Goal: Information Seeking & Learning: Learn about a topic

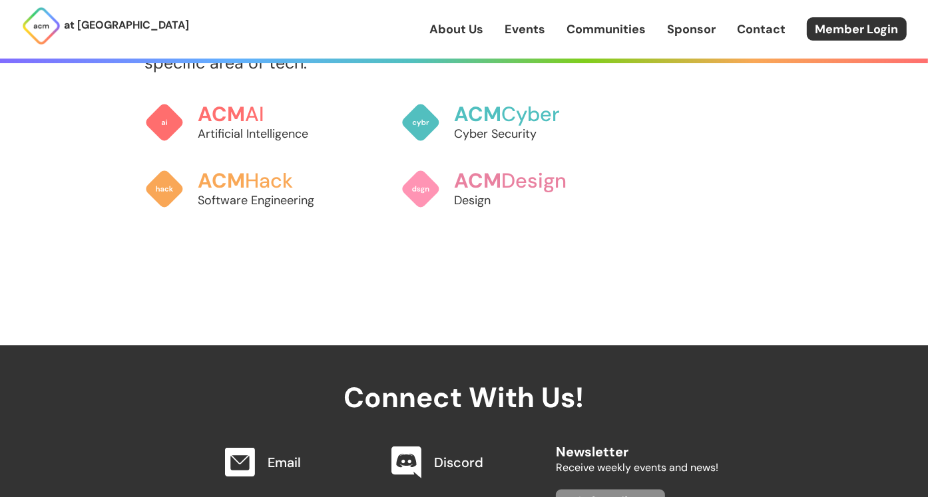
scroll to position [998, 0]
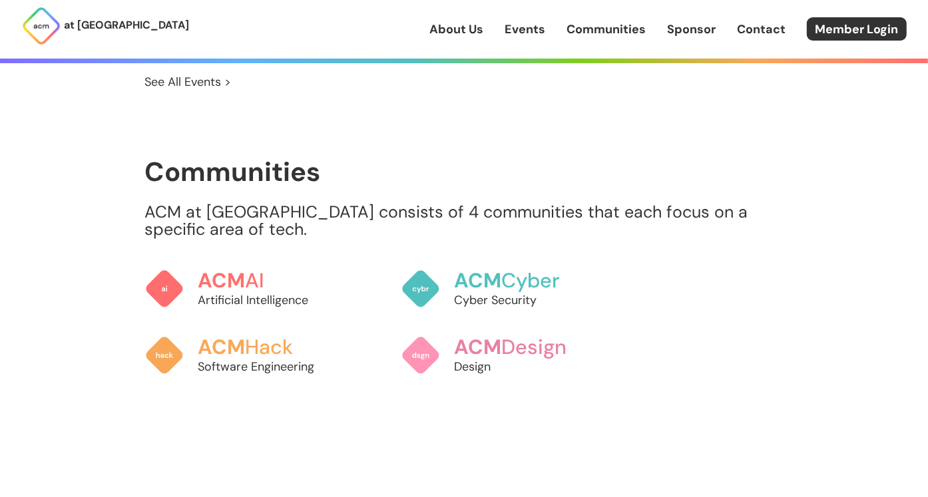
click at [278, 207] on p "ACM at [GEOGRAPHIC_DATA] consists of 4 communities that each focus on a specifi…" at bounding box center [463, 221] width 639 height 35
click at [262, 270] on h3 "ACM AI" at bounding box center [269, 279] width 147 height 23
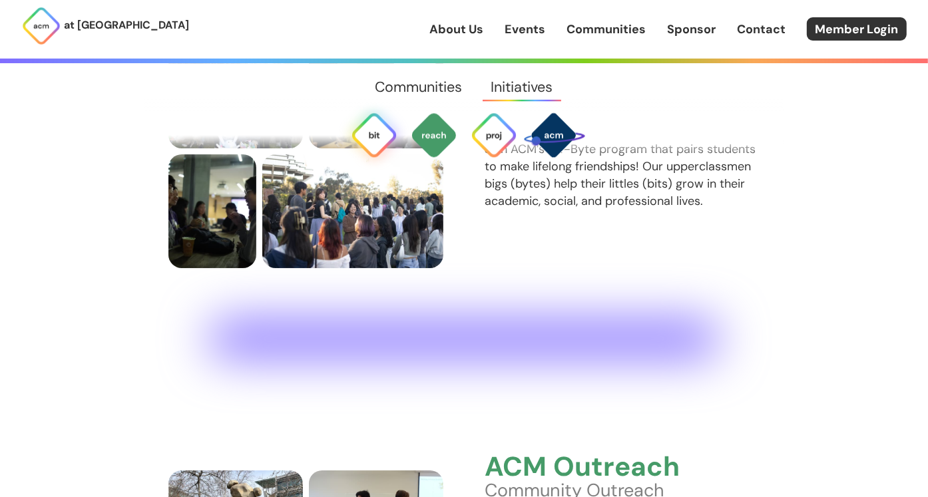
scroll to position [2509, 0]
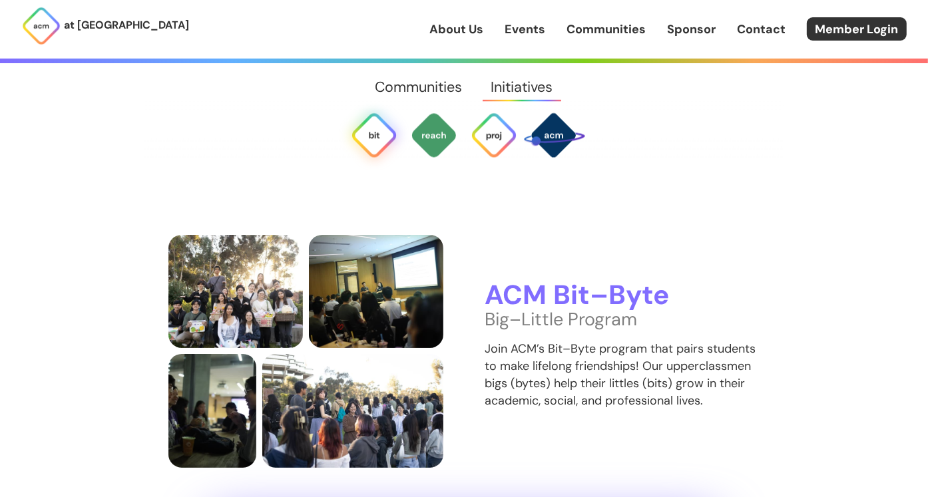
click at [525, 311] on p "Big–Little Program" at bounding box center [622, 319] width 275 height 17
click at [545, 281] on h3 "ACM Bit–Byte" at bounding box center [622, 296] width 275 height 30
click at [551, 137] on img at bounding box center [553, 134] width 63 height 63
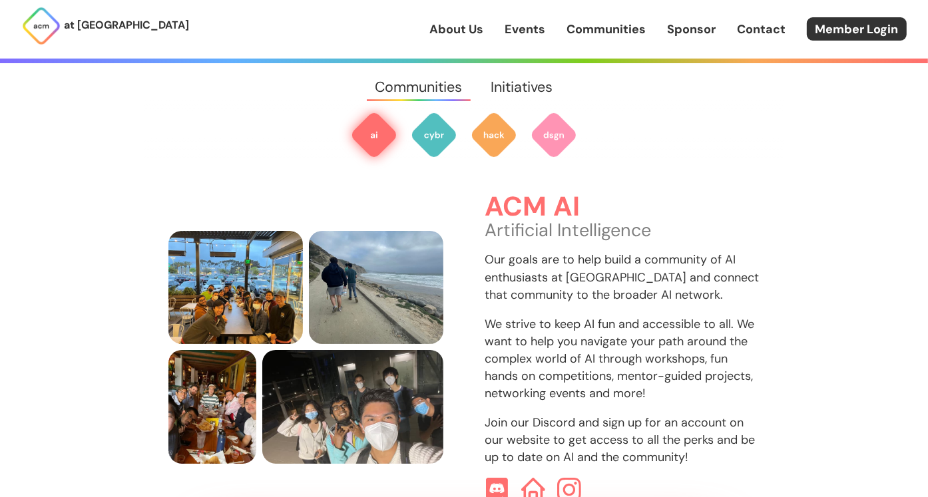
scroll to position [396, 0]
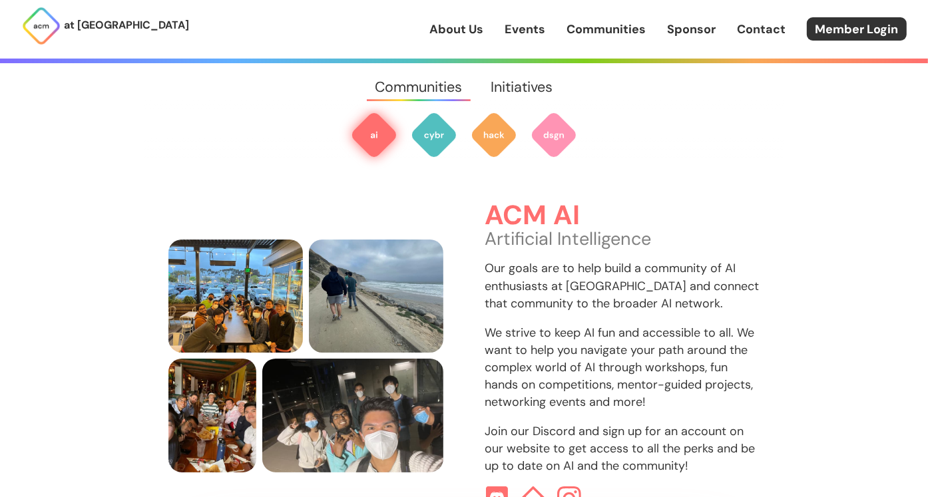
click at [599, 35] on link "Communities" at bounding box center [605, 29] width 79 height 17
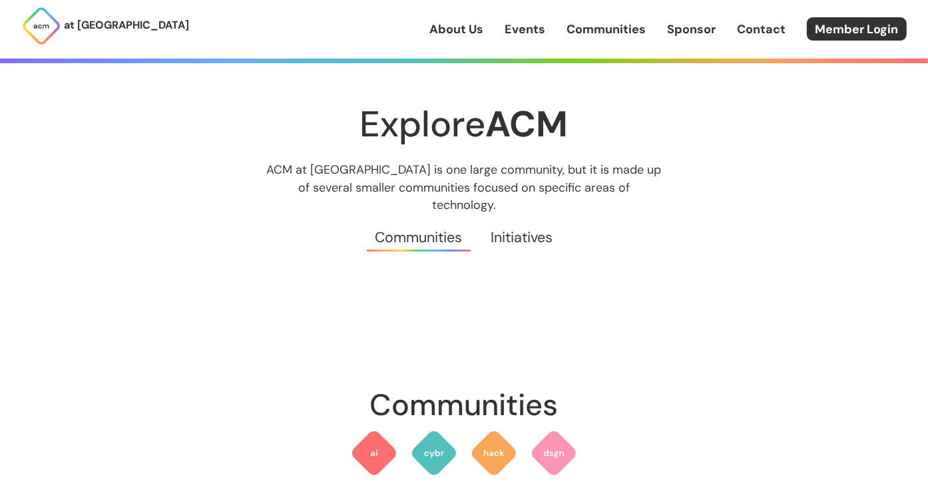
click at [523, 33] on link "Events" at bounding box center [525, 29] width 41 height 17
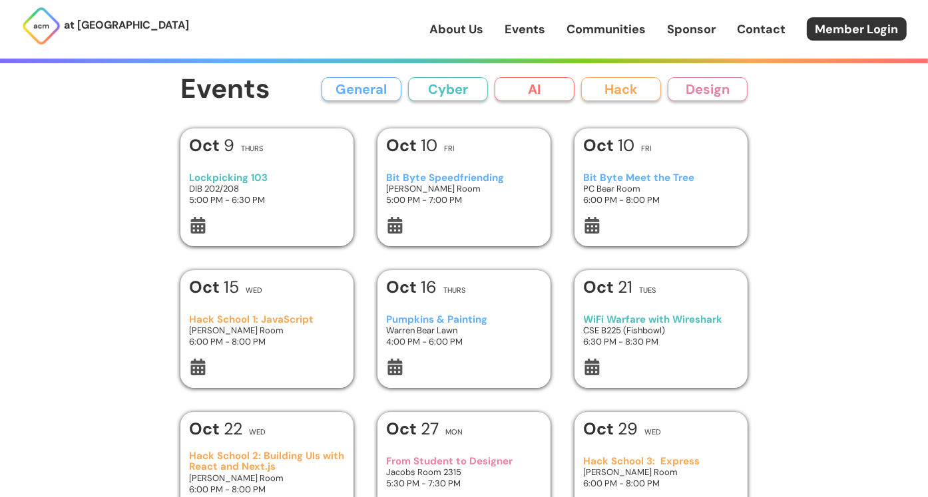
click at [461, 29] on link "About Us" at bounding box center [456, 29] width 54 height 17
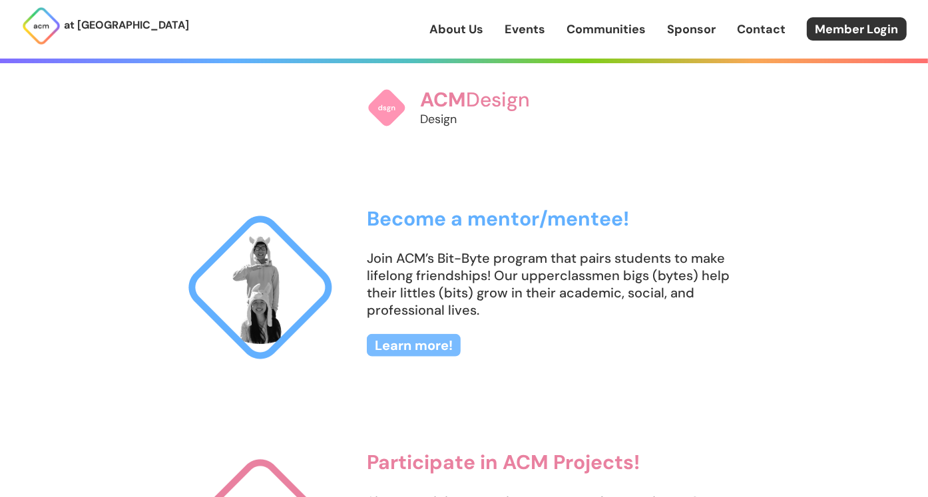
scroll to position [1198, 0]
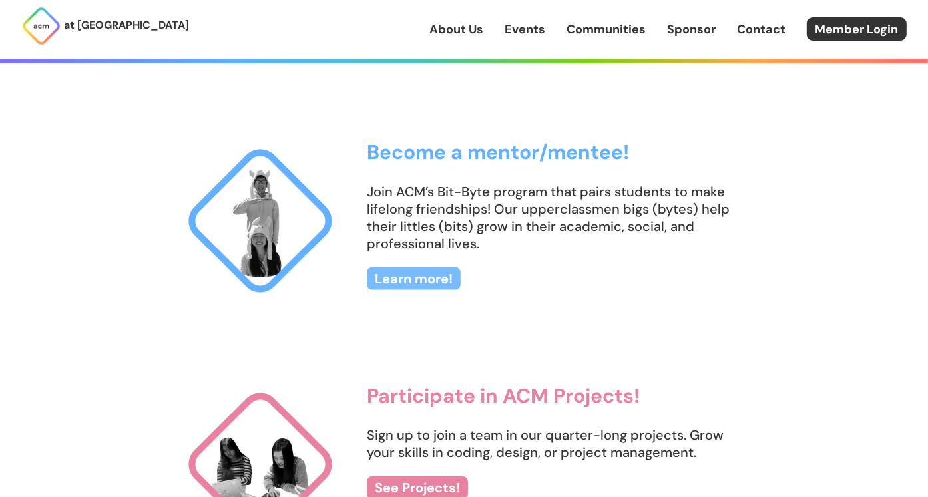
click at [432, 276] on link "Learn more!" at bounding box center [414, 279] width 94 height 23
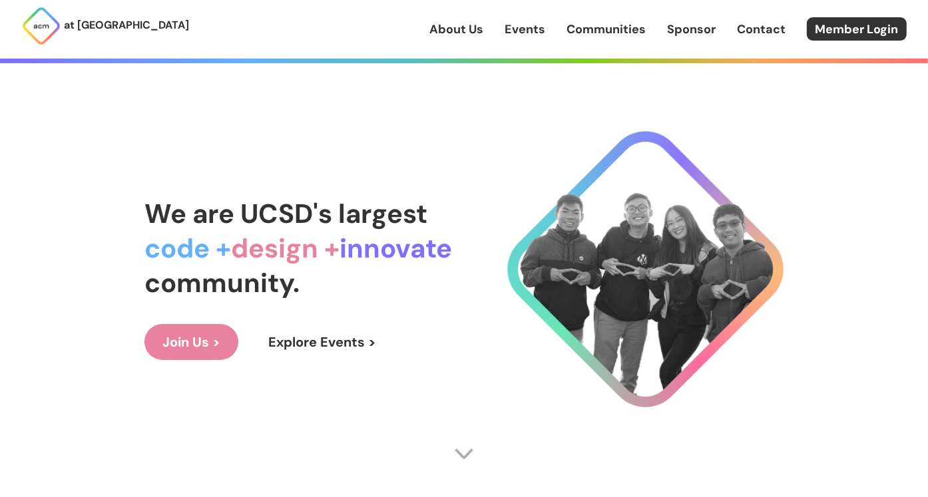
click at [117, 27] on p "at [GEOGRAPHIC_DATA]" at bounding box center [126, 25] width 125 height 17
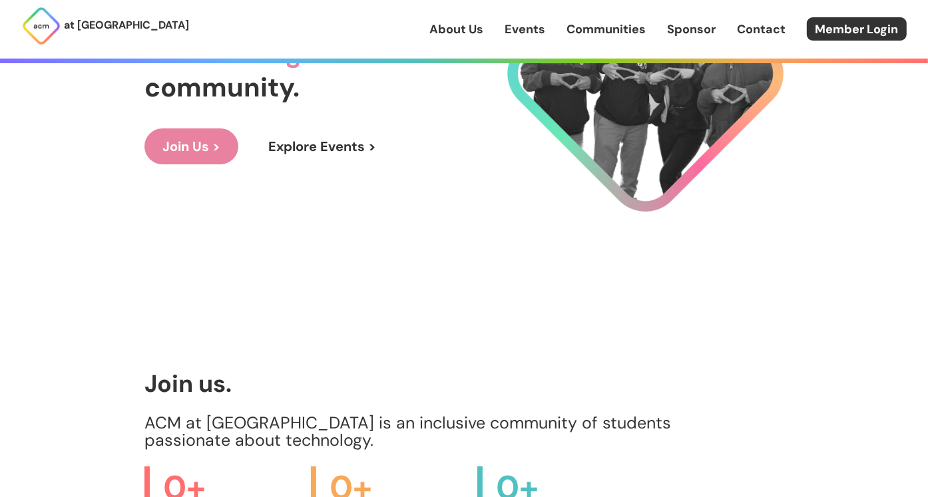
scroll to position [200, 0]
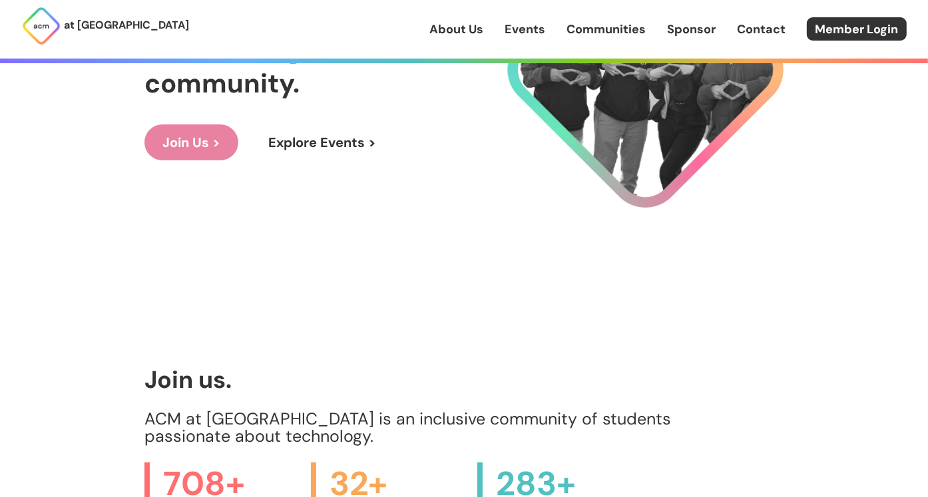
click at [201, 146] on link "Join Us >" at bounding box center [191, 142] width 94 height 36
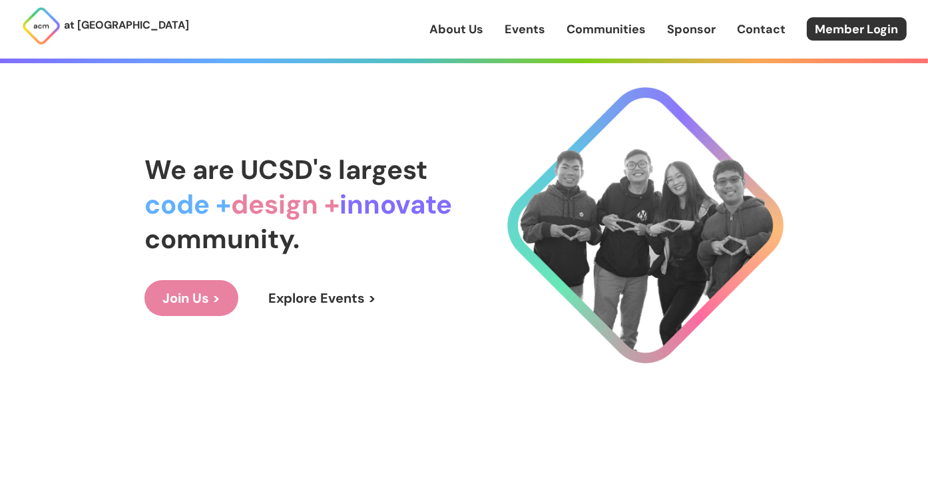
scroll to position [0, 0]
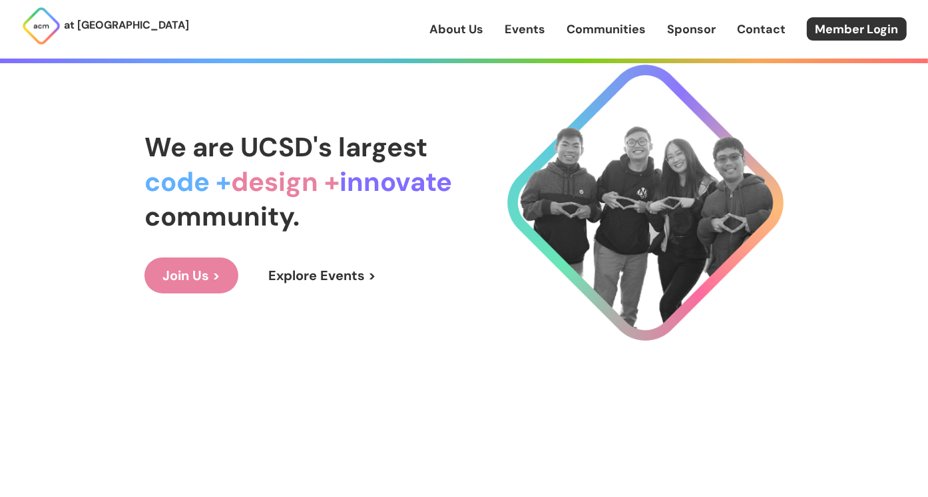
click at [626, 29] on link "Communities" at bounding box center [605, 29] width 79 height 17
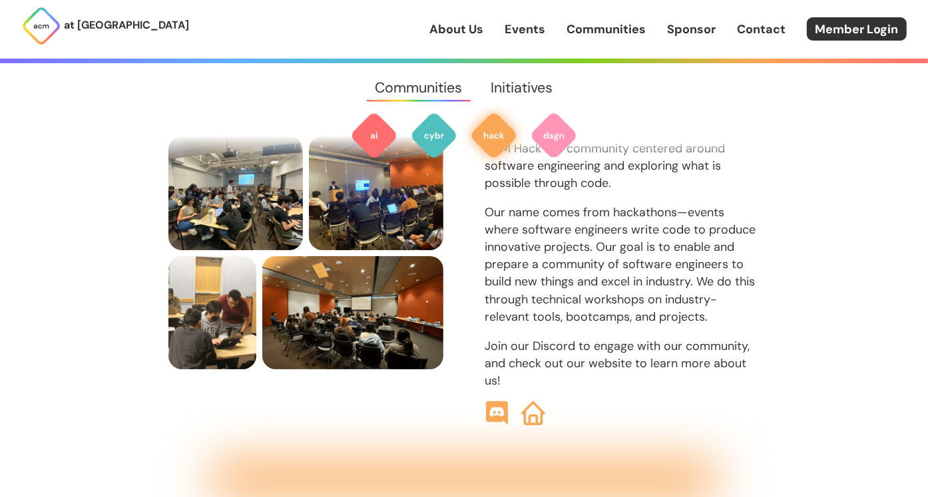
scroll to position [1460, 0]
click at [534, 400] on img at bounding box center [533, 412] width 25 height 25
click at [369, 124] on img at bounding box center [374, 135] width 48 height 48
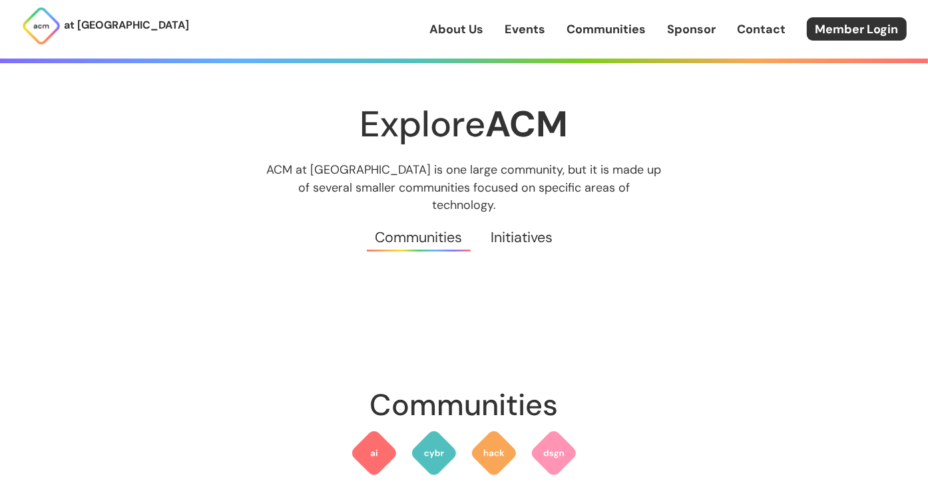
click at [77, 22] on p "at [GEOGRAPHIC_DATA]" at bounding box center [126, 25] width 125 height 17
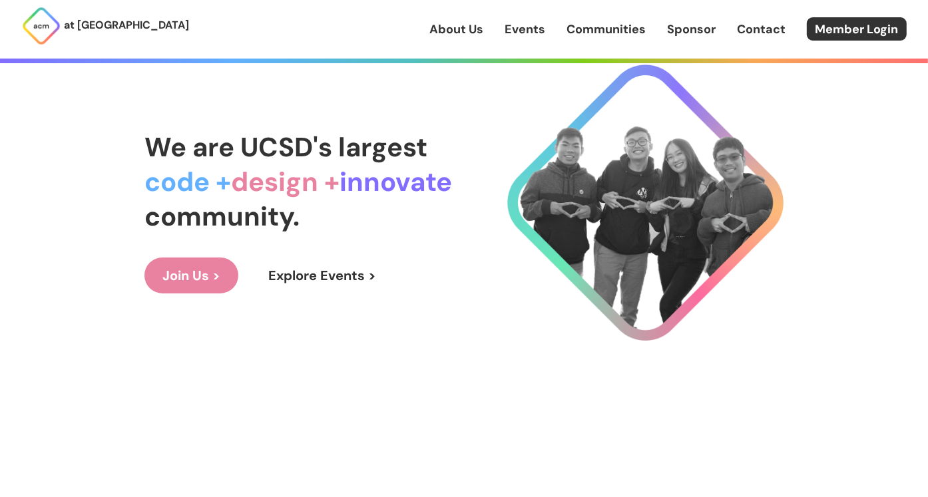
click at [319, 270] on link "Explore Events >" at bounding box center [322, 276] width 144 height 36
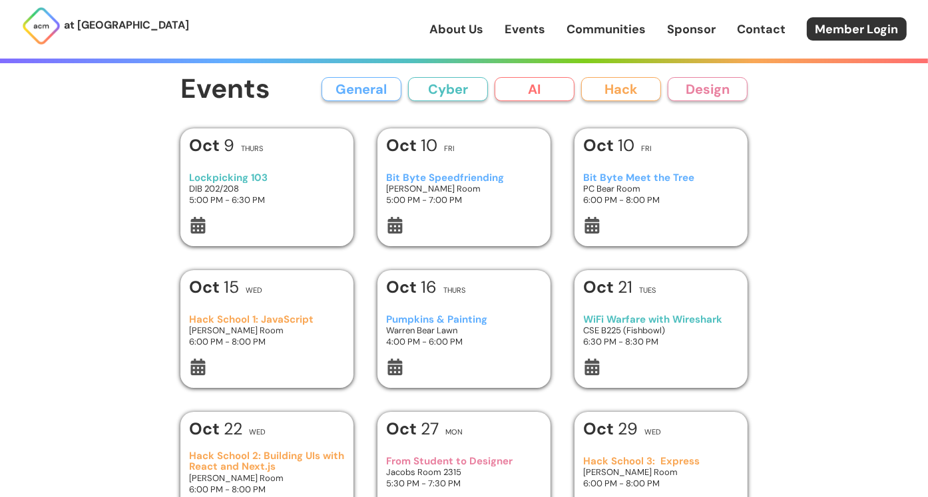
click at [473, 24] on link "About Us" at bounding box center [456, 29] width 54 height 17
